Goal: Communication & Community: Share content

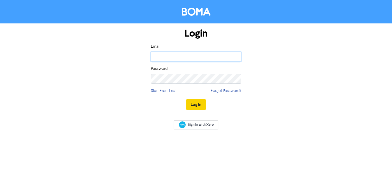
type input "[EMAIL_ADDRESS][DOMAIN_NAME]"
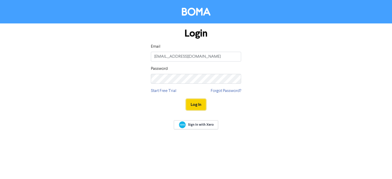
click at [191, 105] on button "Log In" at bounding box center [196, 104] width 20 height 11
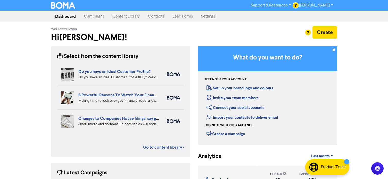
click at [102, 18] on link "Campaigns" at bounding box center [94, 16] width 28 height 10
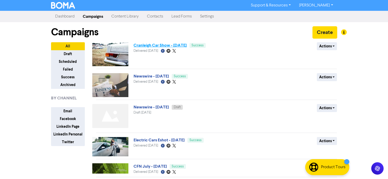
click at [167, 47] on link "Cranleigh Car Show - [DATE]" at bounding box center [160, 45] width 53 height 5
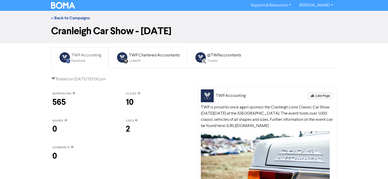
click at [146, 61] on div "LinkedIn" at bounding box center [154, 61] width 51 height 5
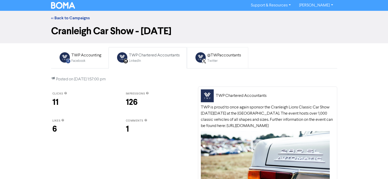
click at [220, 59] on div "Twitter" at bounding box center [224, 61] width 34 height 5
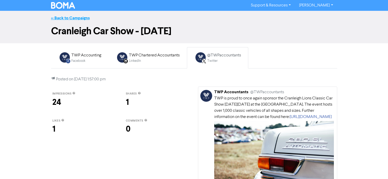
click at [57, 19] on link "<< Back to Campaigns" at bounding box center [70, 17] width 39 height 5
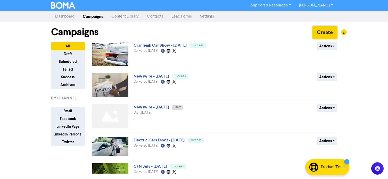
click at [324, 32] on button "Create" at bounding box center [325, 32] width 25 height 12
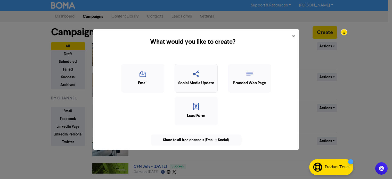
click at [194, 77] on icon "button" at bounding box center [195, 76] width 37 height 10
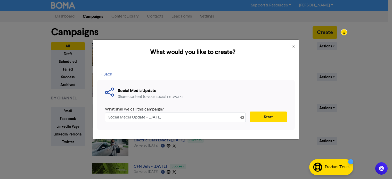
drag, startPoint x: 144, startPoint y: 119, endPoint x: 101, endPoint y: 117, distance: 43.6
click at [101, 117] on div "Social Media Update Share content to your social networks What shall we call th…" at bounding box center [196, 105] width 198 height 50
type input "Audit Thresholds - [DATE]"
click at [266, 116] on button "Start" at bounding box center [268, 117] width 37 height 11
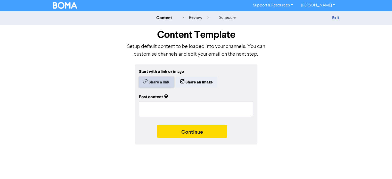
click at [152, 86] on button "Share a link" at bounding box center [156, 82] width 35 height 11
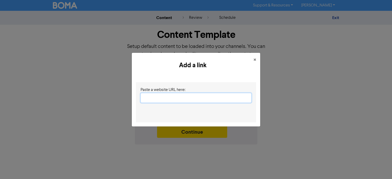
paste input "[URL][DOMAIN_NAME][DATE]"
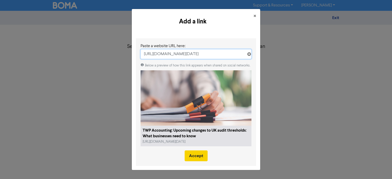
type input "[URL][DOMAIN_NAME][DATE]"
click at [206, 153] on button "Accept" at bounding box center [196, 156] width 23 height 11
type textarea "x"
type textarea "Since [DATE], the UK Government has increased audit thresholds, reducing compli…"
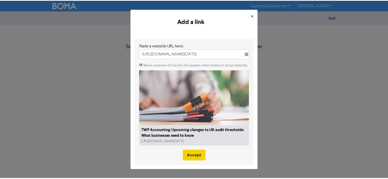
scroll to position [0, 0]
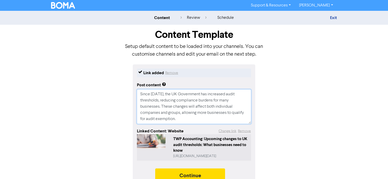
drag, startPoint x: 140, startPoint y: 93, endPoint x: 188, endPoint y: 122, distance: 56.6
click at [188, 122] on textarea "Since [DATE], the UK Government has increased audit thresholds, reducing compli…" at bounding box center [194, 106] width 114 height 35
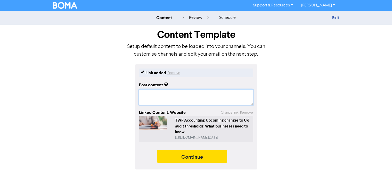
paste textarea "Stay ahead of the curve. The UK Government has increased audit thresholds. This…"
type textarea "x"
type textarea "Stay ahead of the curve. The UK Government has increased audit thresholds. This…"
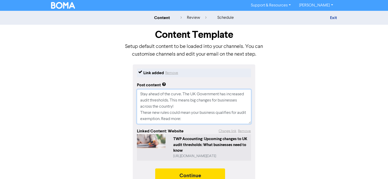
drag, startPoint x: 186, startPoint y: 119, endPoint x: 162, endPoint y: 118, distance: 24.8
click at [162, 118] on textarea "Stay ahead of the curve. The UK Government has increased audit thresholds. This…" at bounding box center [194, 106] width 114 height 35
type textarea "x"
type textarea "Stay ahead of the curve. The UK Government has increased audit thresholds. This…"
click at [220, 172] on button "Continue" at bounding box center [190, 175] width 70 height 13
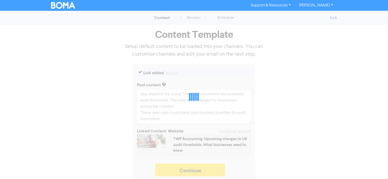
type textarea "x"
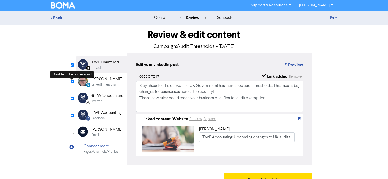
click at [71, 80] on input "checkbox" at bounding box center [72, 81] width 3 height 3
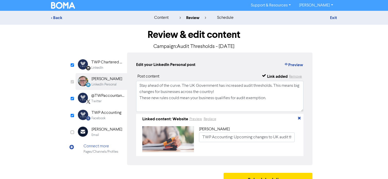
checkbox input "false"
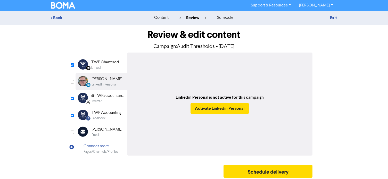
click at [107, 64] on div "TWP Chartered Accountants" at bounding box center [107, 62] width 33 height 6
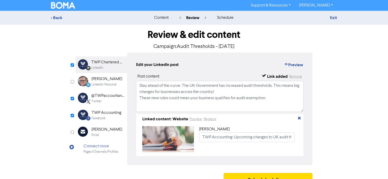
click at [106, 101] on div "Twitter" at bounding box center [107, 101] width 33 height 5
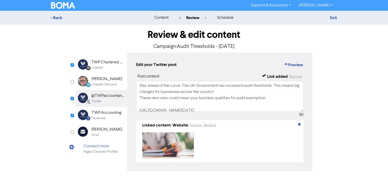
click at [105, 119] on div "Facebook" at bounding box center [99, 118] width 14 height 5
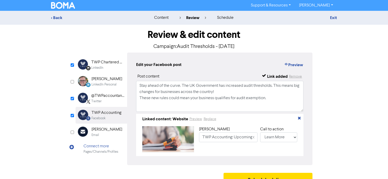
scroll to position [12, 0]
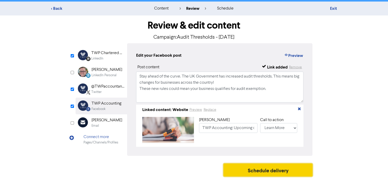
click at [266, 170] on button "Schedule delivery" at bounding box center [268, 170] width 89 height 13
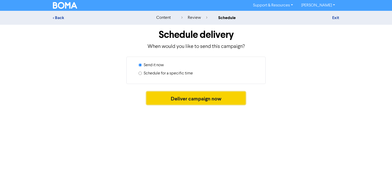
click at [196, 102] on button "Deliver campaign now" at bounding box center [195, 98] width 99 height 13
